Goal: Task Accomplishment & Management: Use online tool/utility

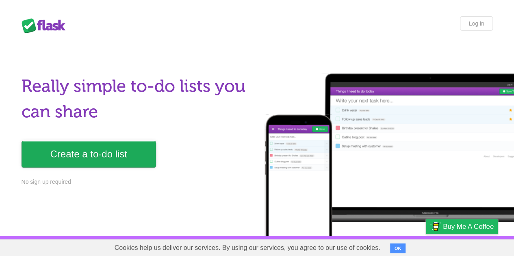
click at [99, 158] on link "Create a to-do list" at bounding box center [89, 154] width 134 height 27
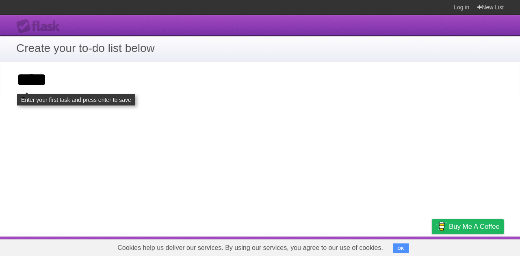
type input "****"
click input "**********" at bounding box center [0, 0] width 0 height 0
